Goal: Task Accomplishment & Management: Complete application form

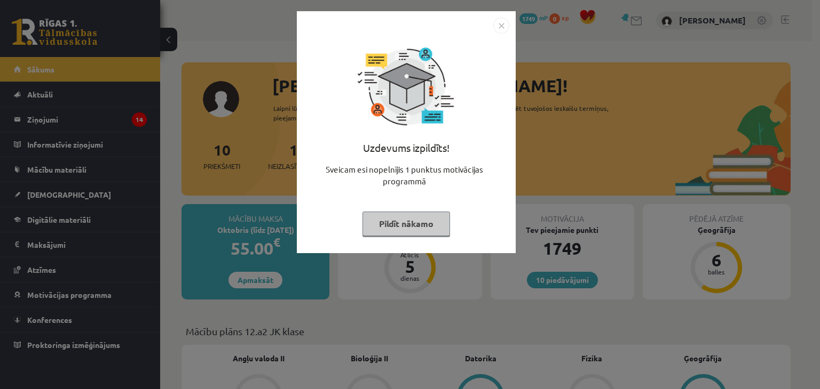
click at [399, 216] on button "Pildīt nākamo" at bounding box center [406, 224] width 88 height 25
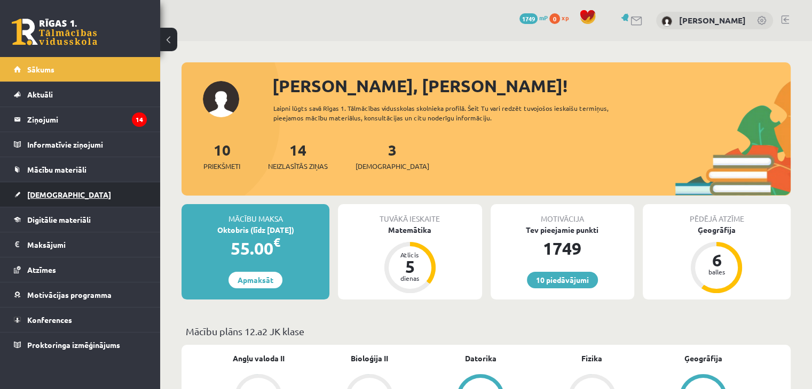
click at [54, 199] on link "[DEMOGRAPHIC_DATA]" at bounding box center [80, 194] width 133 height 25
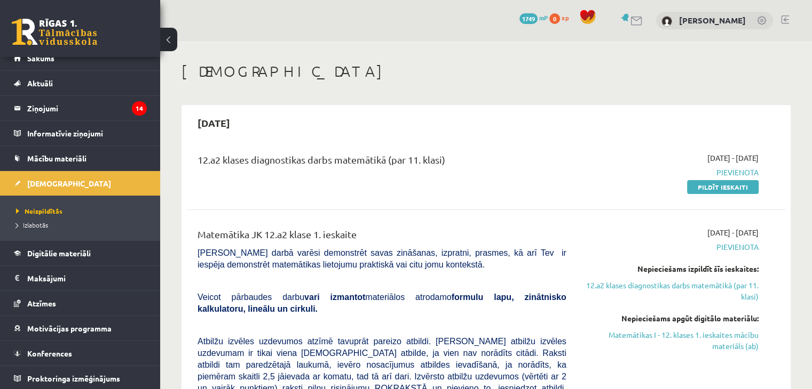
scroll to position [12, 0]
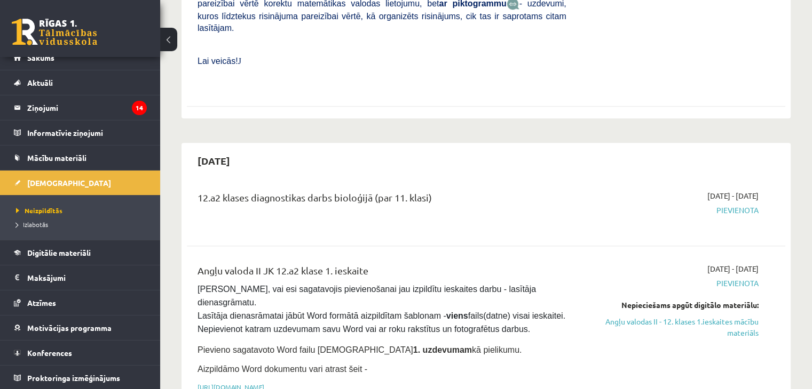
scroll to position [534, 0]
click at [696, 317] on link "Angļu valodas II - 12. klases 1.ieskaites mācību materiāls" at bounding box center [670, 328] width 176 height 22
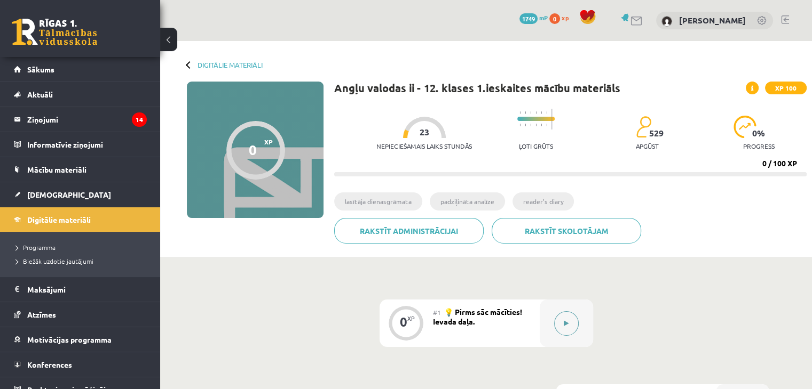
click at [569, 323] on button at bounding box center [566, 324] width 25 height 25
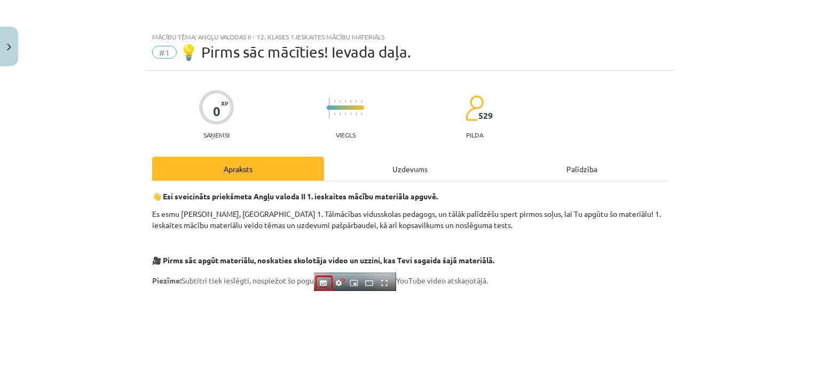
click at [409, 165] on div "Uzdevums" at bounding box center [410, 169] width 172 height 24
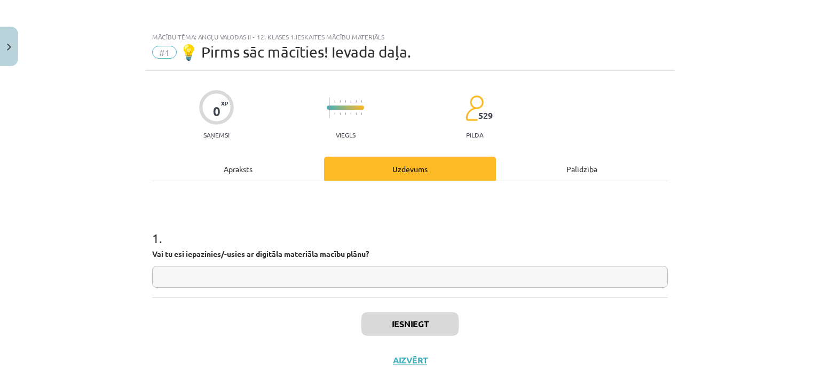
scroll to position [15, 0]
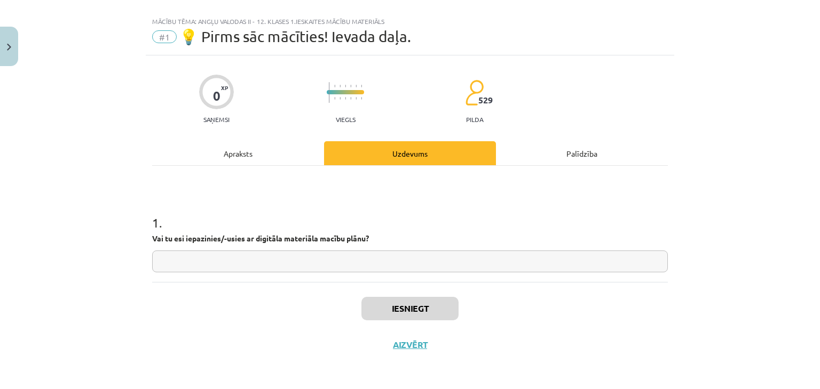
click at [318, 256] on input "text" at bounding box center [409, 262] width 515 height 22
type input "**"
click at [386, 306] on button "Iesniegt" at bounding box center [409, 308] width 97 height 23
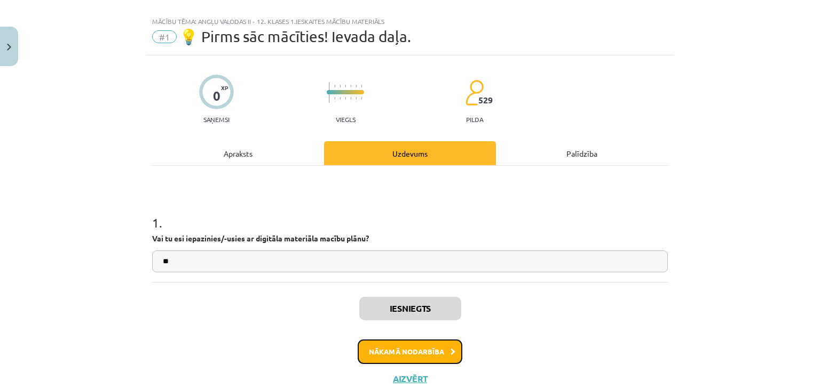
click at [400, 346] on button "Nākamā nodarbība" at bounding box center [409, 352] width 105 height 25
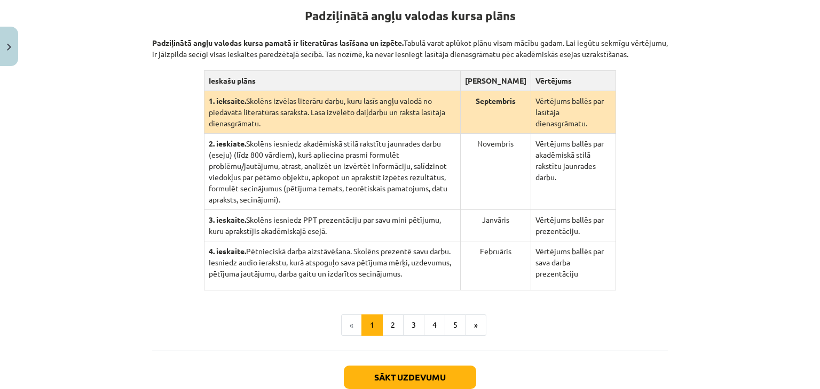
scroll to position [240, 0]
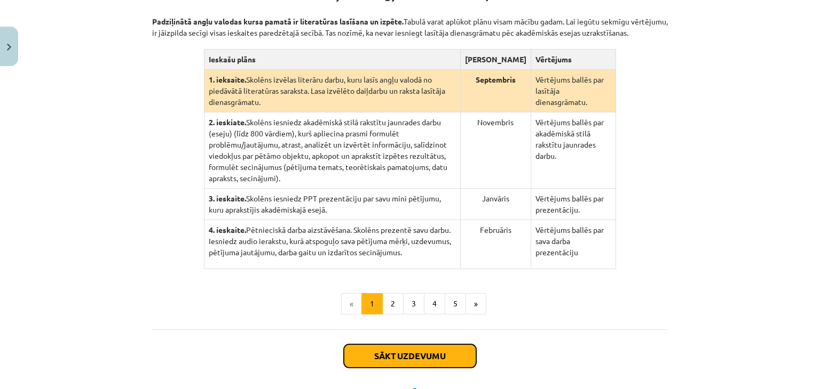
click at [444, 345] on button "Sākt uzdevumu" at bounding box center [410, 356] width 132 height 23
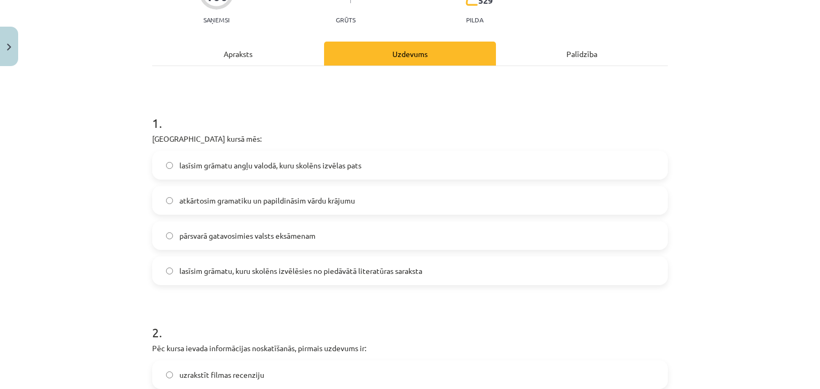
scroll to position [133, 0]
click at [319, 281] on label "lasīsim grāmatu, kuru skolēns izvēlēsies no piedāvātā literatūras saraksta" at bounding box center [409, 270] width 513 height 27
click at [347, 276] on label "lasīsim grāmatu, kuru skolēns izvēlēsies no piedāvātā literatūras saraksta" at bounding box center [409, 270] width 513 height 27
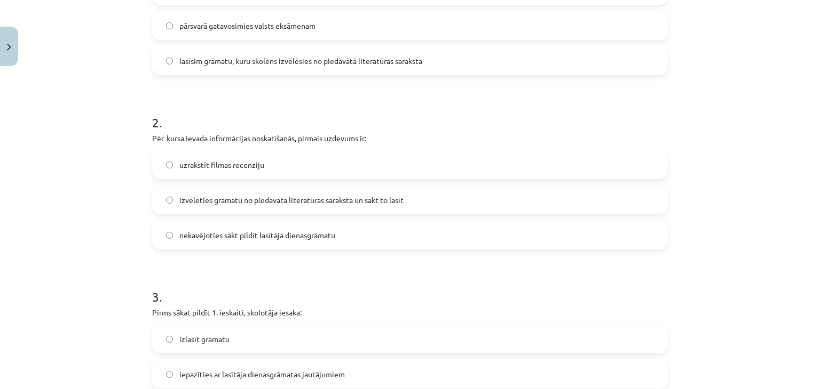
scroll to position [369, 0]
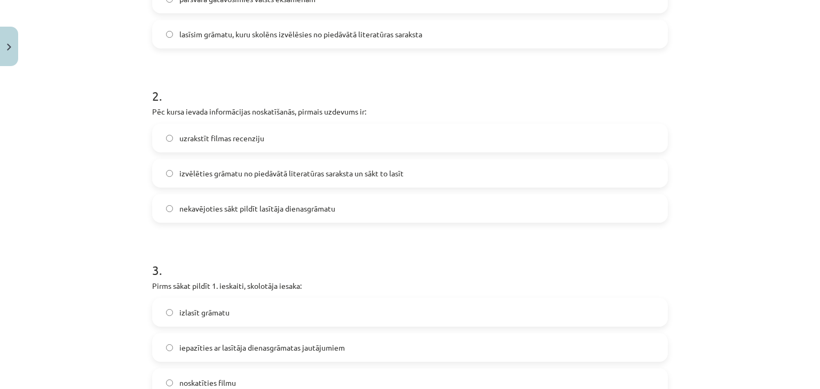
click at [258, 173] on span "izvēlēties grāmatu no piedāvātā literatūras saraksta un sākt to lasīt" at bounding box center [291, 173] width 224 height 11
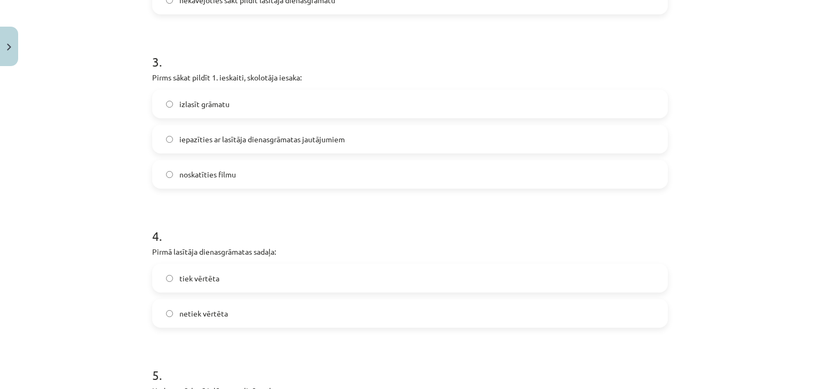
scroll to position [581, 0]
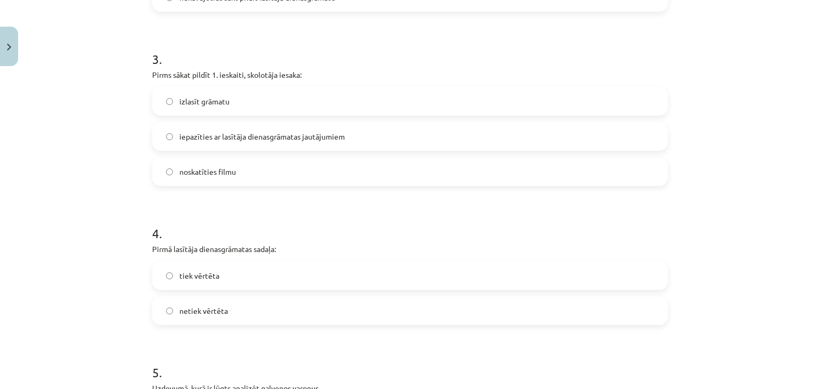
click at [291, 135] on span "iepazīties ar lasītāja dienasgrāmatas jautājumiem" at bounding box center [261, 136] width 165 height 11
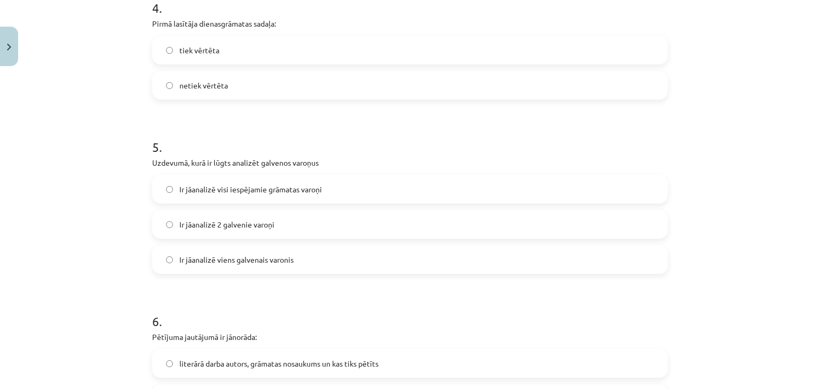
scroll to position [811, 0]
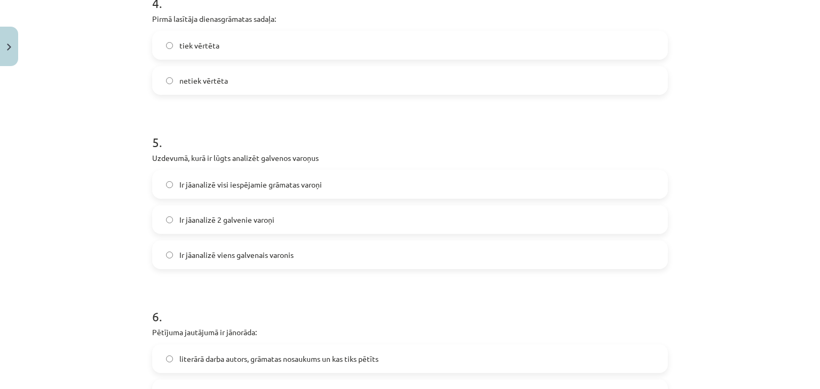
click at [432, 53] on label "tiek vērtēta" at bounding box center [409, 45] width 513 height 27
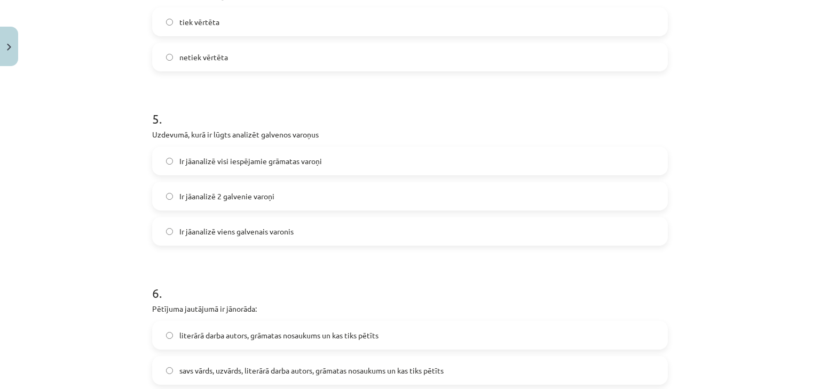
scroll to position [820, 0]
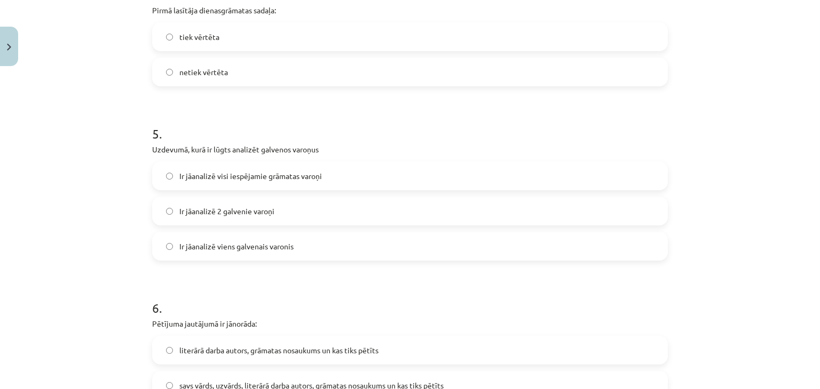
drag, startPoint x: 818, startPoint y: 192, endPoint x: 799, endPoint y: 129, distance: 66.3
click at [799, 129] on div "Mācību tēma: Angļu valodas ii - 12. klases 1.ieskaites mācību materiāls #2 📝 Tē…" at bounding box center [410, 194] width 820 height 389
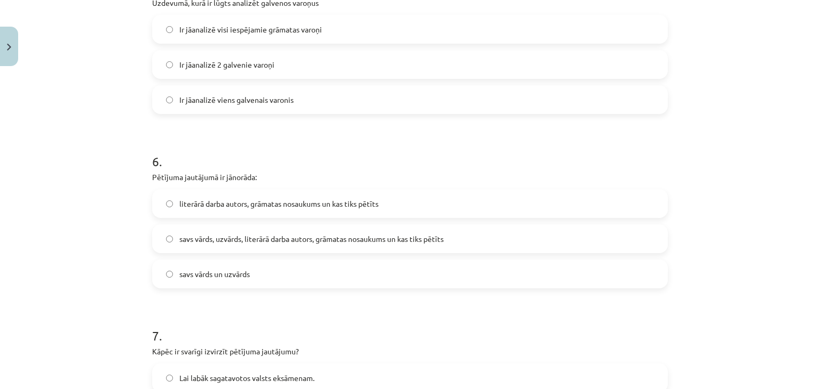
scroll to position [983, 0]
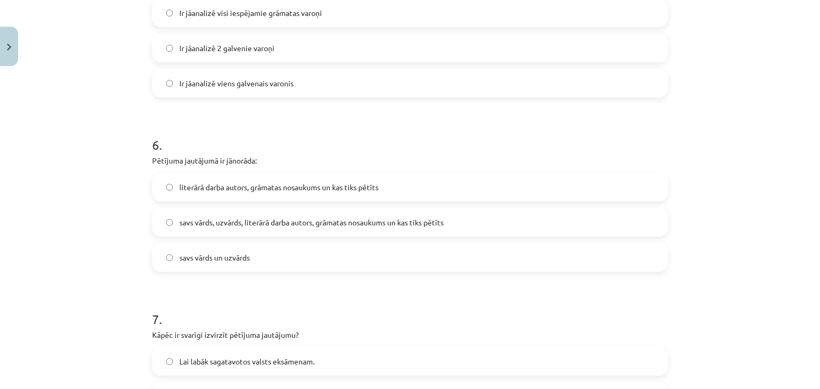
click at [577, 222] on label "savs vārds, uzvārds, literārā darba autors, grāmatas nosaukums un kas tiks pētī…" at bounding box center [409, 222] width 513 height 27
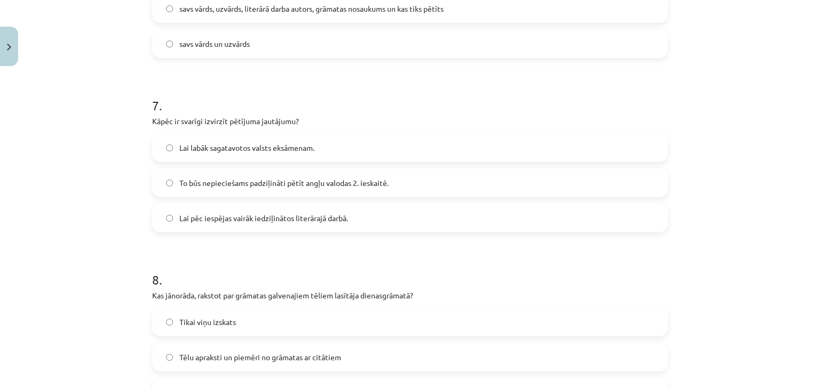
scroll to position [1221, 0]
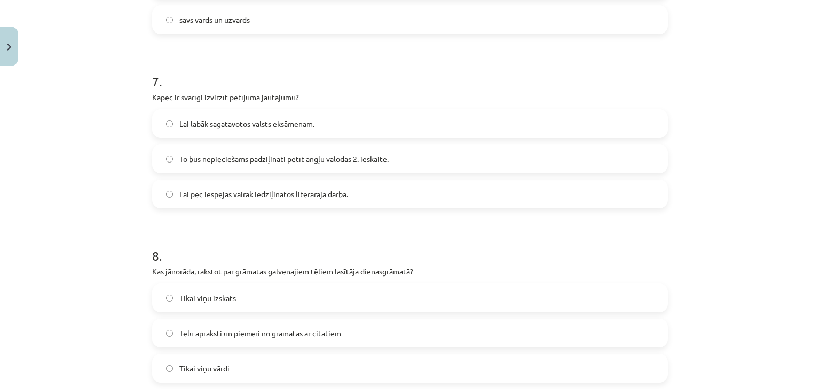
click at [641, 167] on label "To būs nepieciešams padziļināti pētīt angļu valodas 2. ieskaitē." at bounding box center [409, 159] width 513 height 27
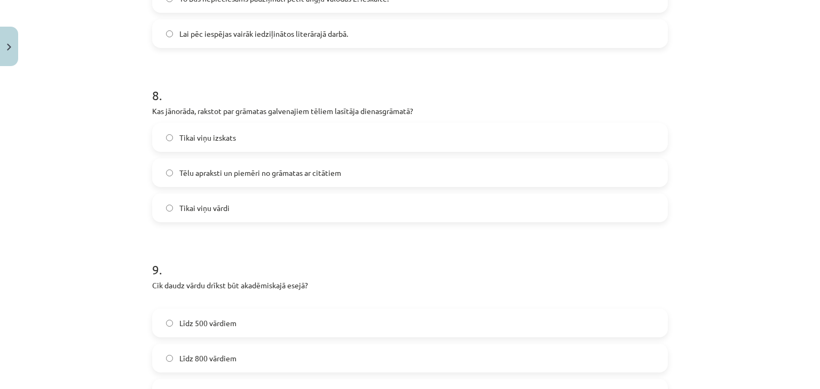
scroll to position [1396, 0]
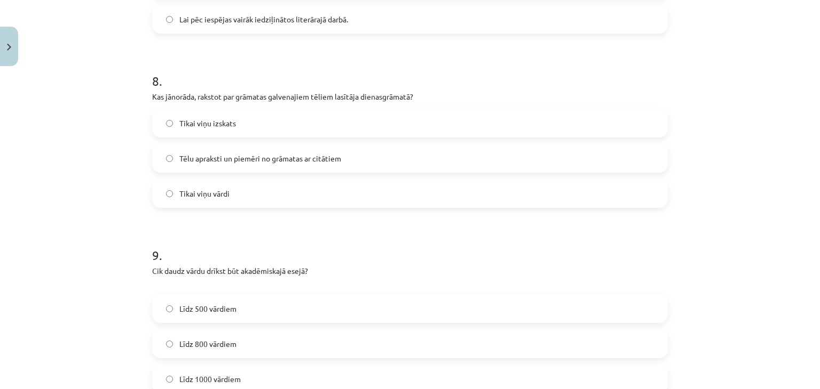
click at [367, 155] on label "Tēlu apraksti un piemēri no grāmatas ar citātiem" at bounding box center [409, 158] width 513 height 27
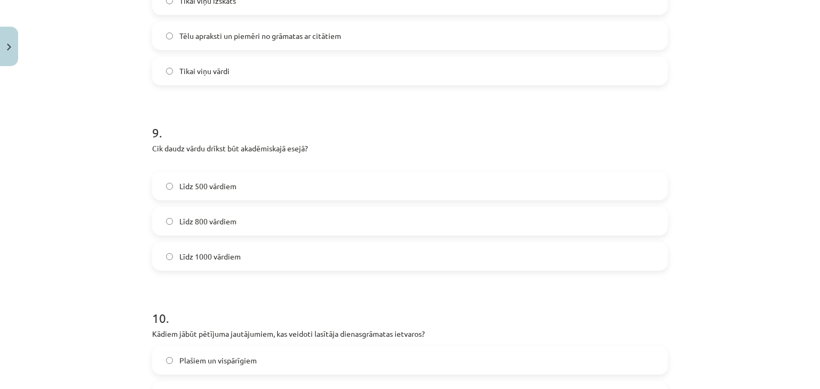
scroll to position [1554, 0]
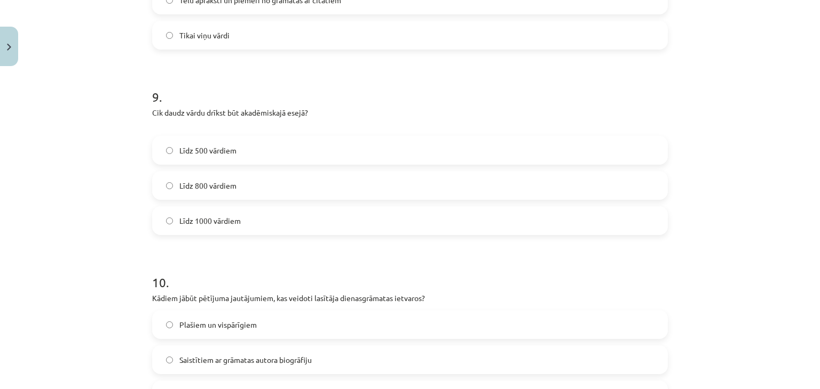
click at [346, 186] on label "Līdz 800 vārdiem" at bounding box center [409, 185] width 513 height 27
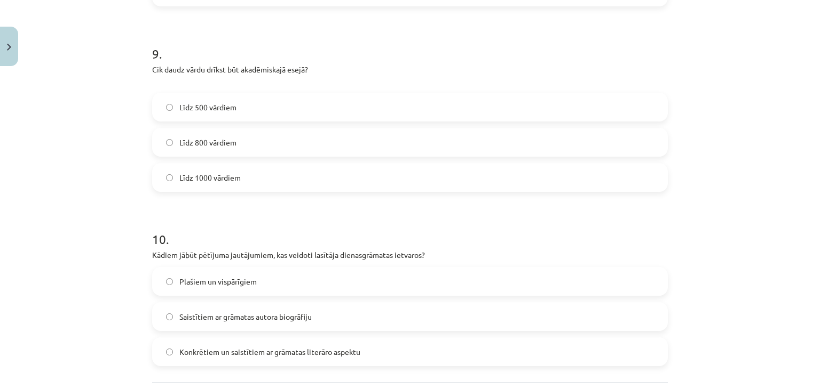
scroll to position [1600, 0]
click at [619, 359] on label "Konkrētiem un saistītiem ar grāmatas literāro aspektu" at bounding box center [409, 350] width 513 height 27
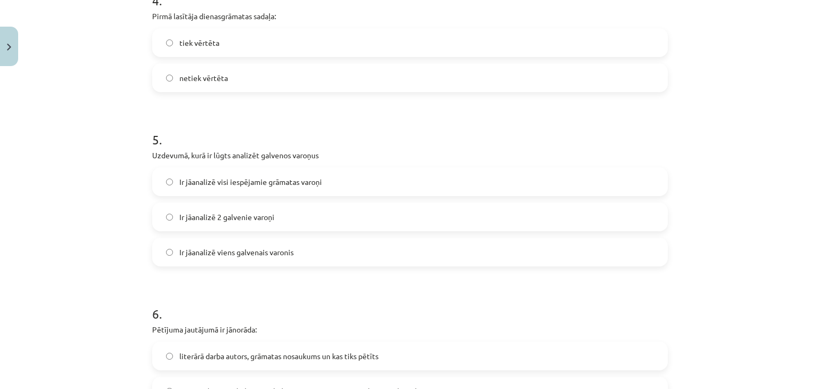
scroll to position [804, 0]
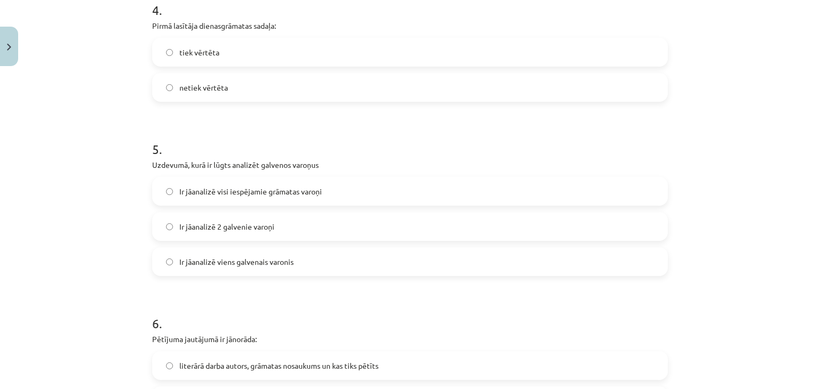
click at [283, 232] on label "Ir jāanalizē 2 galvenie varoņi" at bounding box center [409, 226] width 513 height 27
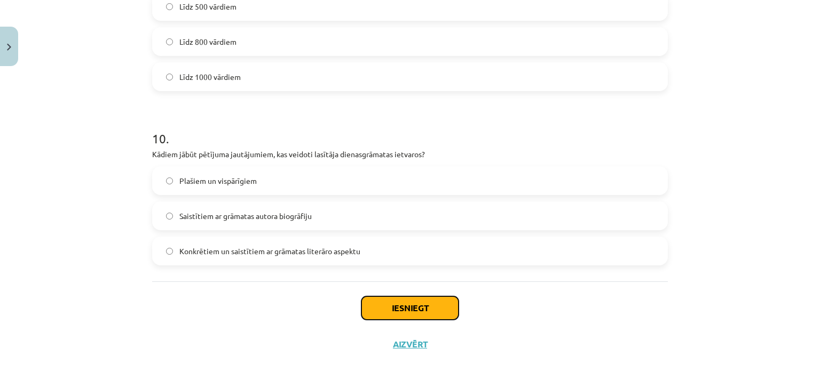
click at [446, 316] on button "Iesniegt" at bounding box center [409, 308] width 97 height 23
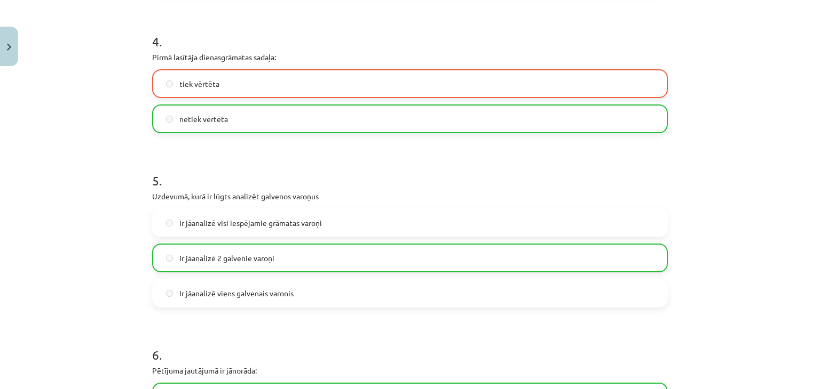
scroll to position [1731, 0]
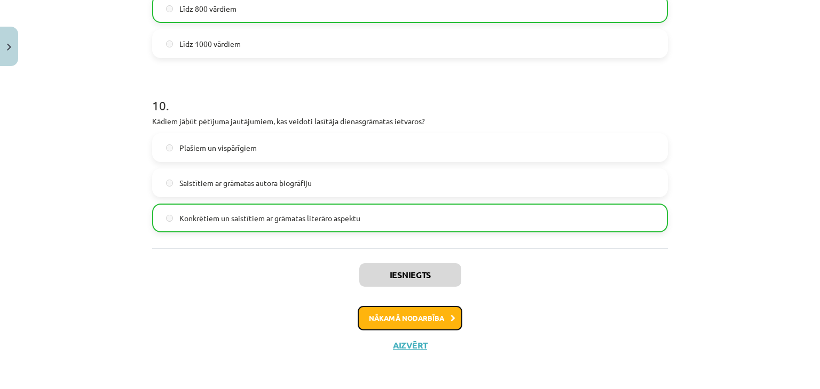
click at [442, 315] on button "Nākamā nodarbība" at bounding box center [409, 318] width 105 height 25
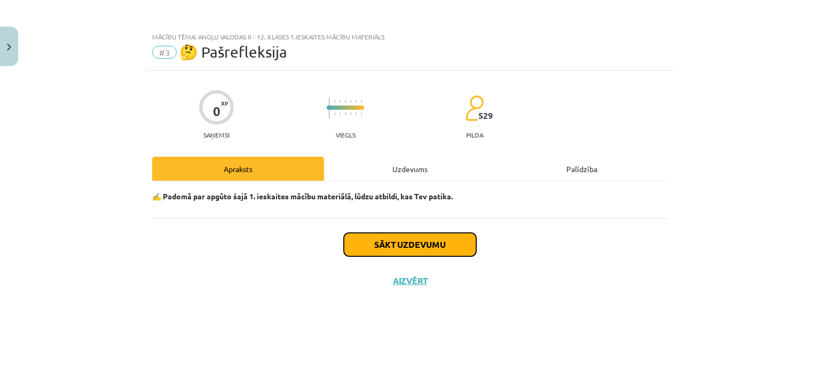
click at [388, 246] on button "Sākt uzdevumu" at bounding box center [410, 244] width 132 height 23
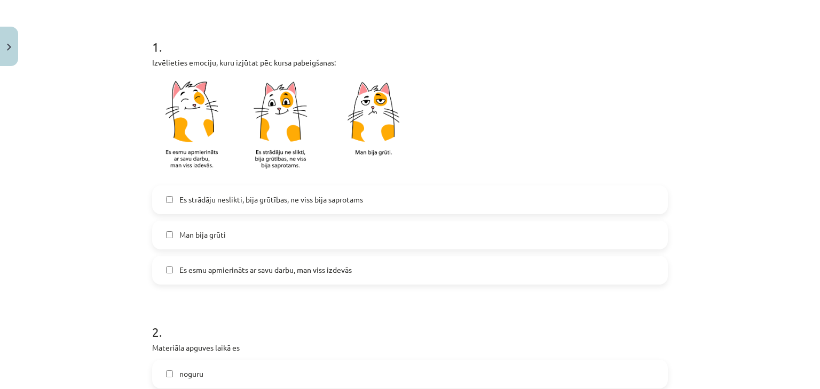
scroll to position [194, 0]
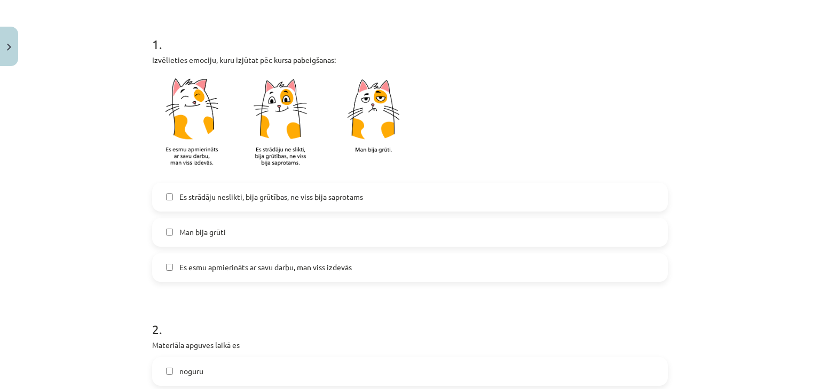
click at [277, 269] on span "Es esmu apmierināts ar savu darbu, man viss izdevās" at bounding box center [265, 267] width 172 height 11
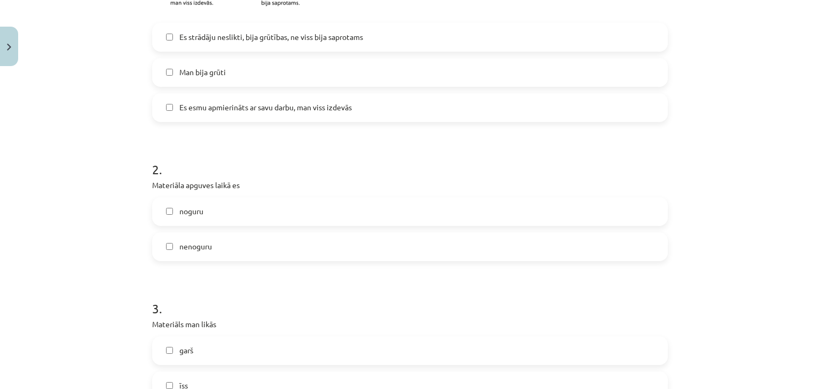
scroll to position [411, 0]
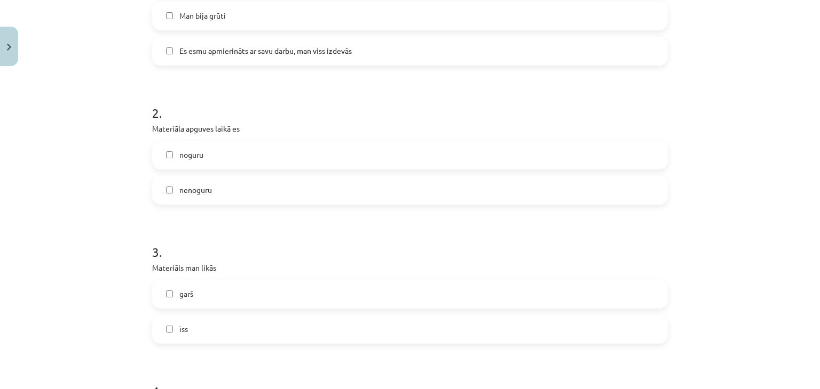
click at [235, 195] on label "nenoguru" at bounding box center [409, 190] width 513 height 27
click at [201, 330] on label "īss" at bounding box center [409, 329] width 513 height 27
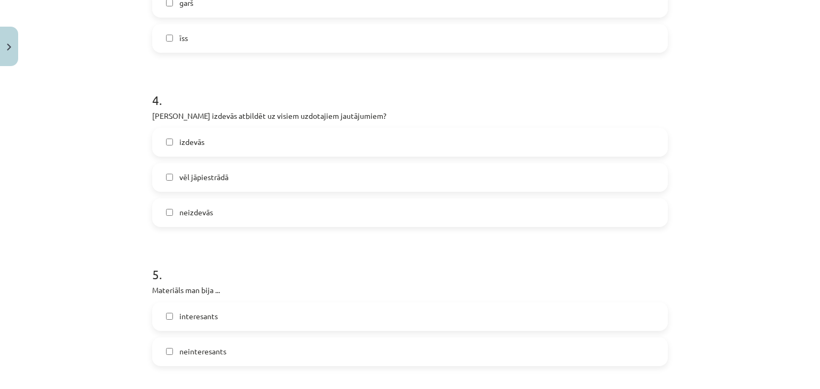
scroll to position [713, 0]
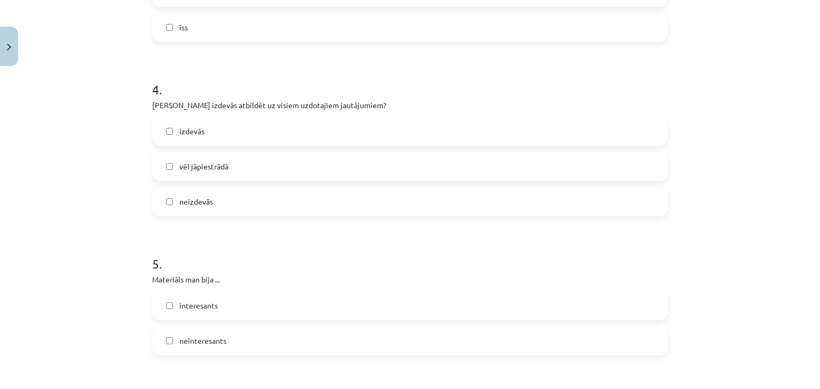
click at [275, 161] on label "vēl jāpiestrādā" at bounding box center [409, 167] width 513 height 27
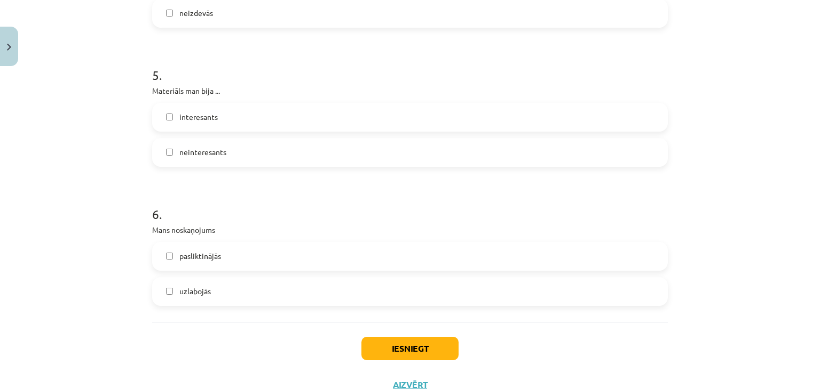
scroll to position [903, 0]
click at [359, 112] on label "interesants" at bounding box center [409, 115] width 513 height 27
click at [229, 289] on label "uzlabojās" at bounding box center [409, 290] width 513 height 27
click at [422, 338] on button "Iesniegt" at bounding box center [409, 347] width 97 height 23
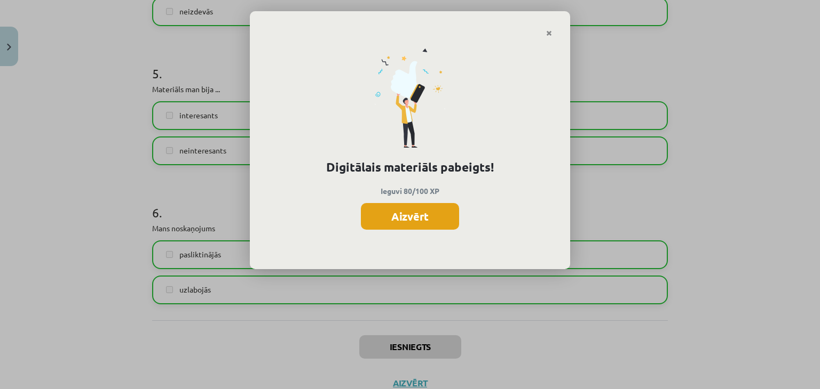
click at [426, 216] on button "Aizvērt" at bounding box center [410, 216] width 98 height 27
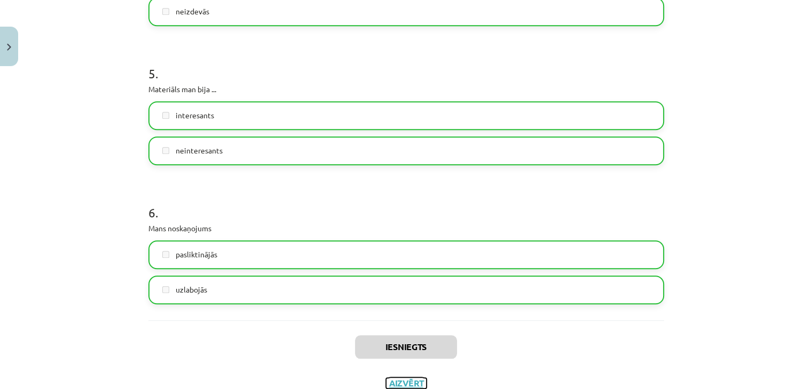
click at [405, 378] on button "Aizvērt" at bounding box center [406, 383] width 41 height 11
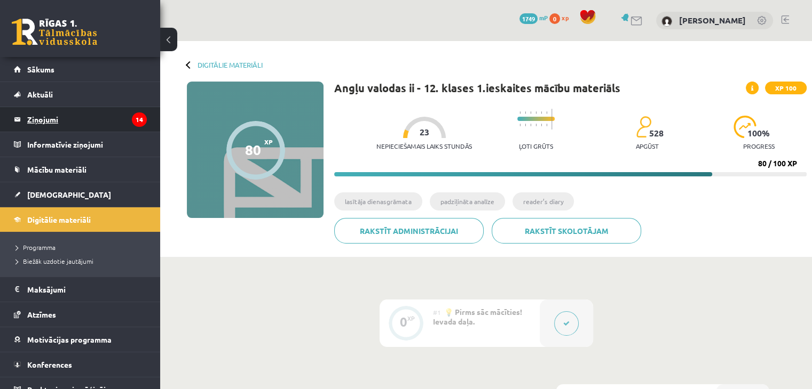
click at [92, 130] on legend "Ziņojumi 14" at bounding box center [87, 119] width 120 height 25
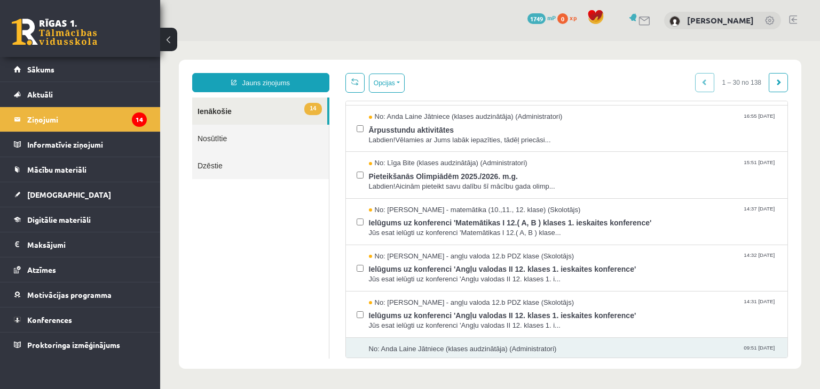
scroll to position [99, 0]
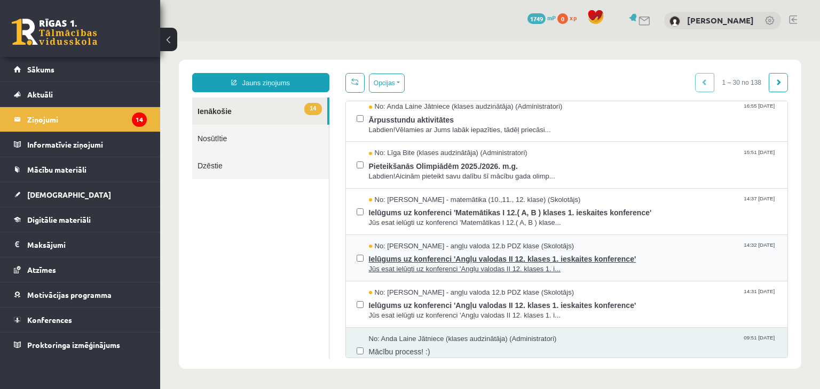
click at [583, 257] on span "Ielūgums uz konferenci 'Angļu valodas II 12. klases 1. ieskaites konference'" at bounding box center [573, 257] width 408 height 13
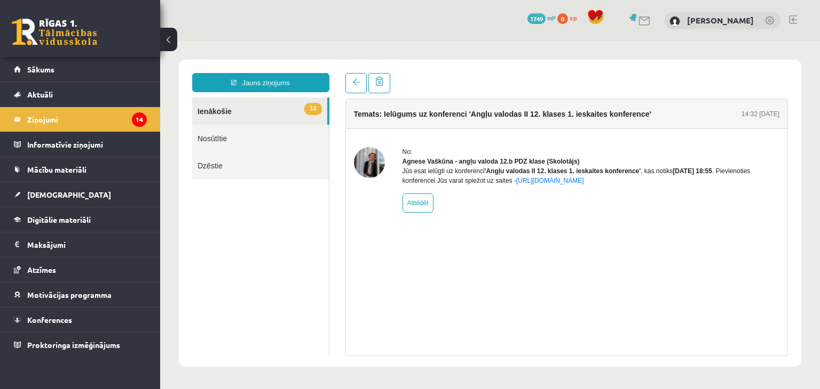
scroll to position [0, 0]
